Goal: Task Accomplishment & Management: Manage account settings

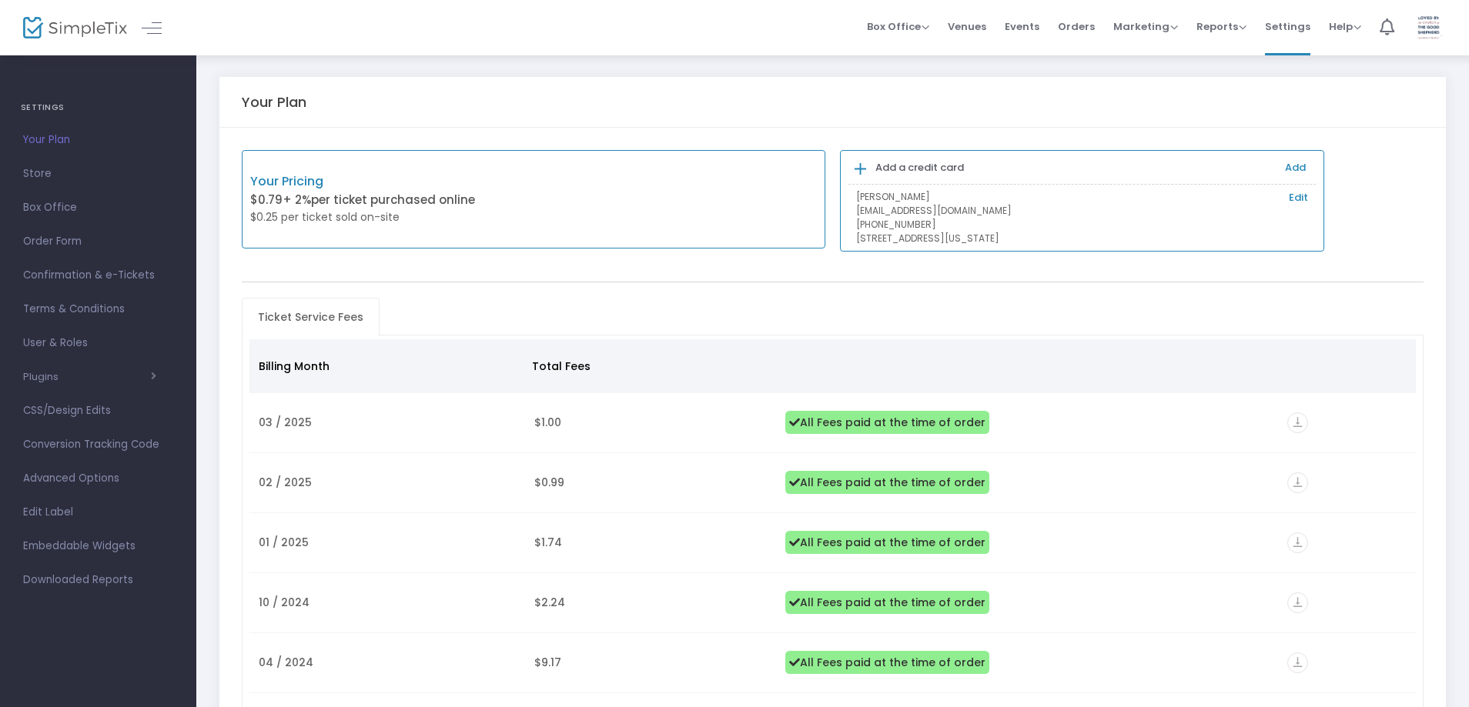
click at [349, 324] on span "Ticket Service Fees" at bounding box center [311, 317] width 124 height 25
click at [315, 182] on p "Your Pricing" at bounding box center [391, 181] width 283 height 18
click at [1289, 32] on span "Settings" at bounding box center [1287, 26] width 45 height 39
click at [42, 173] on span "Store" at bounding box center [98, 174] width 150 height 20
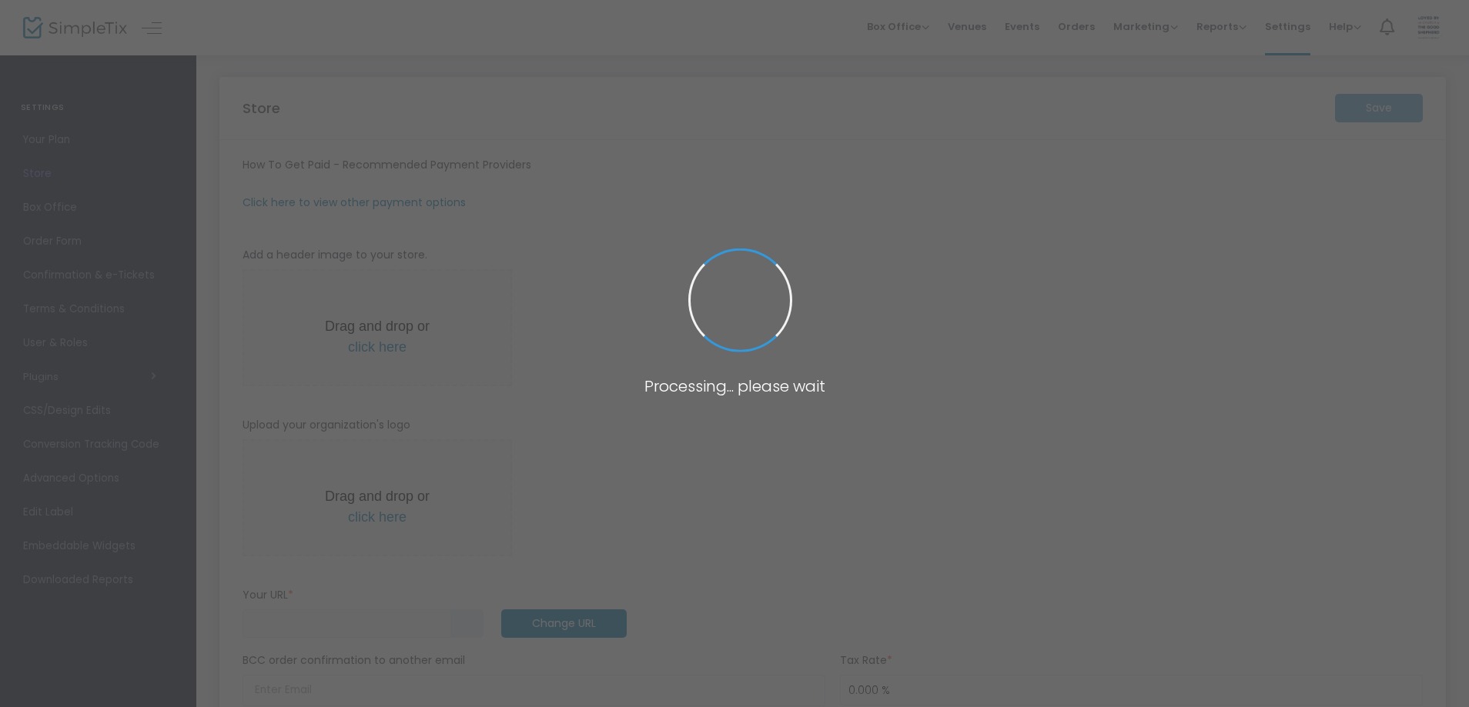
type input "https://ChurchoftheGoodShepherd"
radio input "true"
radio input "false"
radio input "true"
type input "[DEMOGRAPHIC_DATA]"
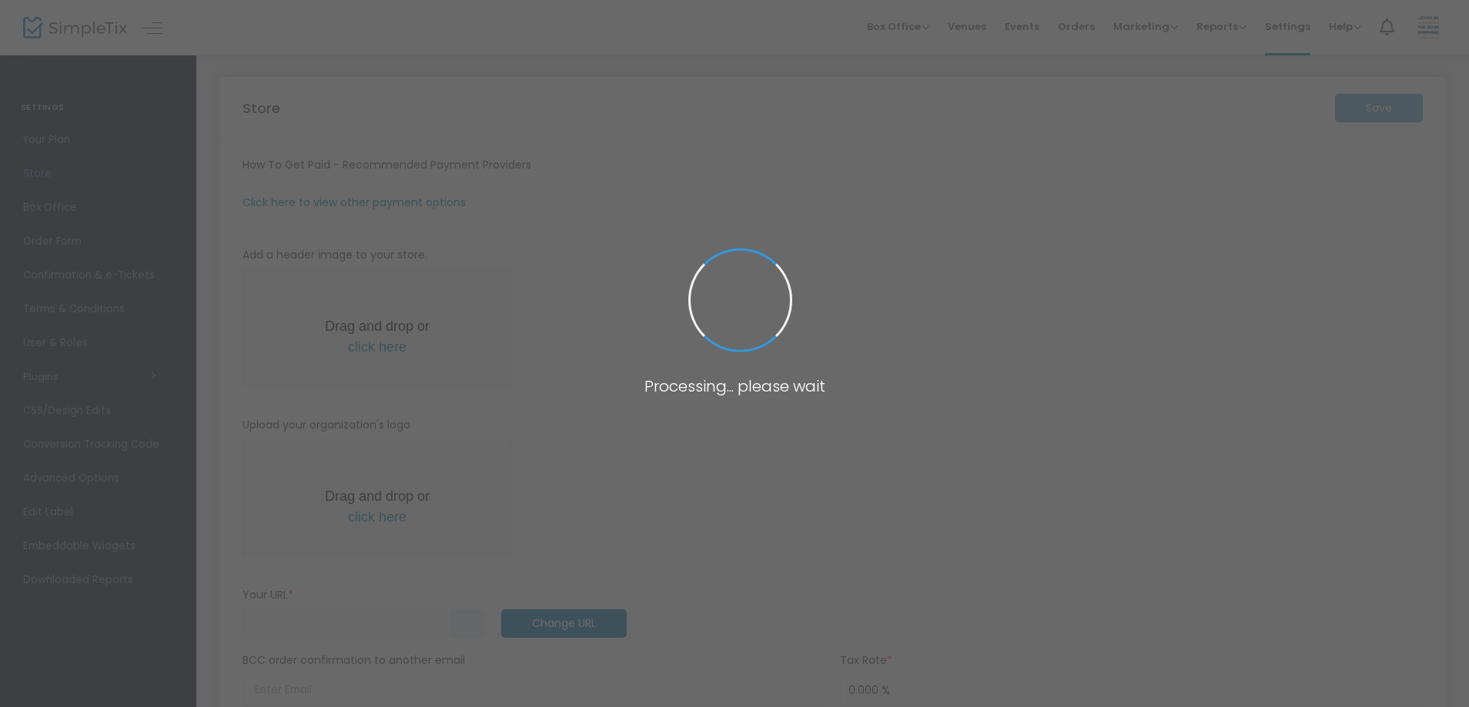
type input "8036844021"
type input "www.facebook.com/TheChurchoftheGoodShepherdYork/"
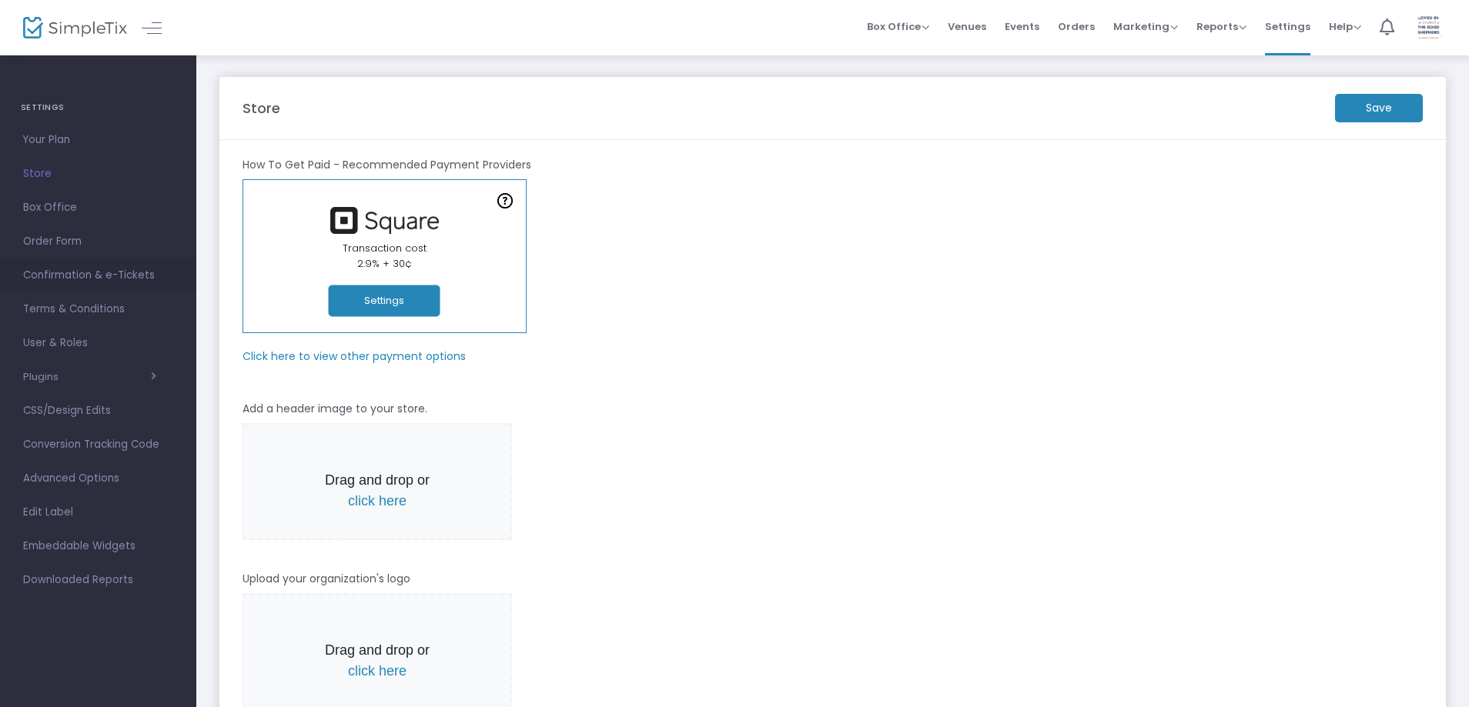
click at [38, 277] on span "Confirmation & e-Tickets" at bounding box center [98, 276] width 150 height 20
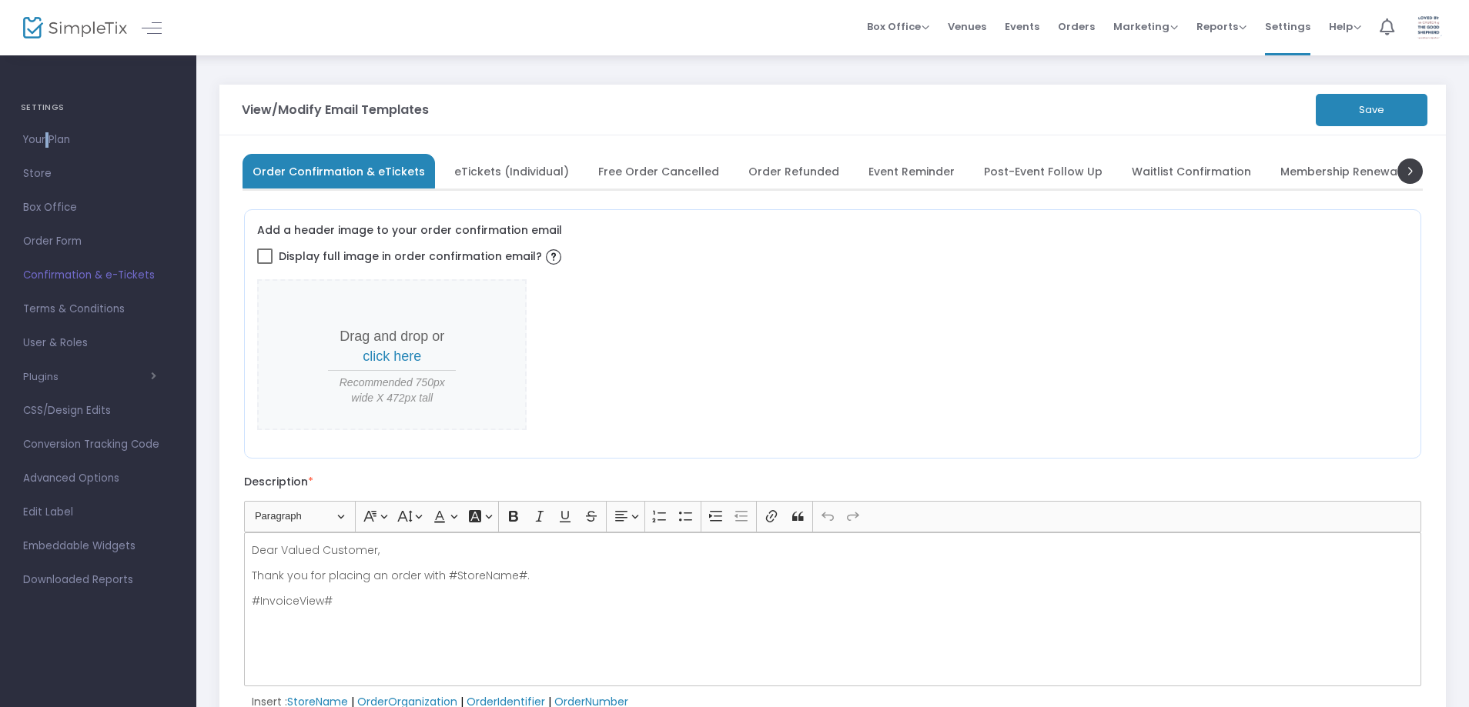
click at [45, 145] on span "Your Plan" at bounding box center [98, 140] width 150 height 20
